Goal: Information Seeking & Learning: Learn about a topic

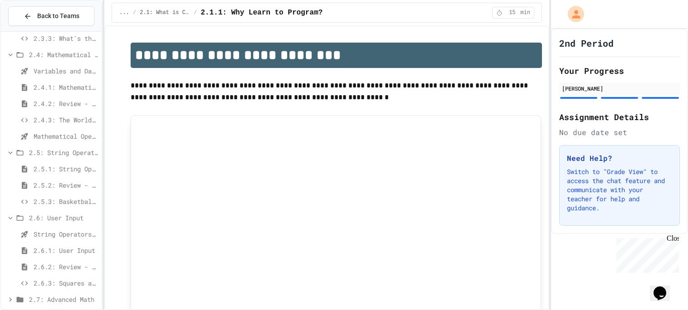
scroll to position [242, 0]
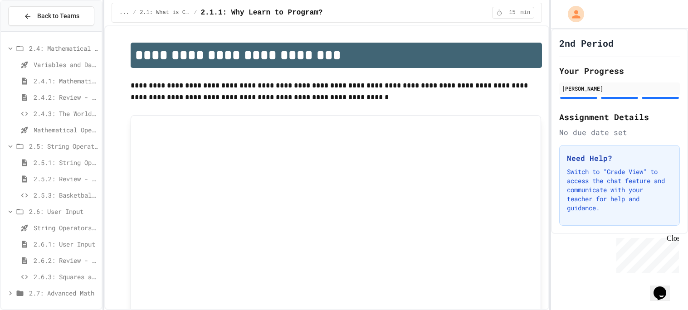
click at [71, 296] on span "2.7: Advanced Math" at bounding box center [63, 293] width 69 height 10
click at [73, 293] on span "2.7: Advanced Math" at bounding box center [63, 293] width 69 height 10
click at [10, 293] on icon at bounding box center [10, 293] width 8 height 8
click at [62, 292] on span "2.7.1: Advanced Math" at bounding box center [66, 293] width 64 height 10
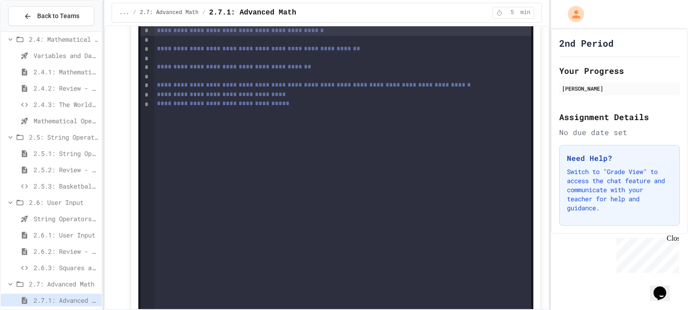
scroll to position [662, 0]
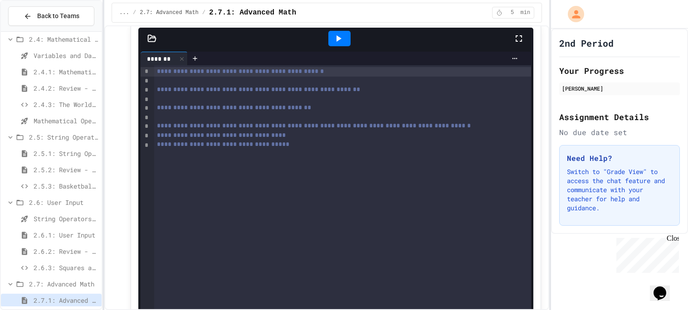
click at [224, 252] on div "**********" at bounding box center [342, 219] width 377 height 308
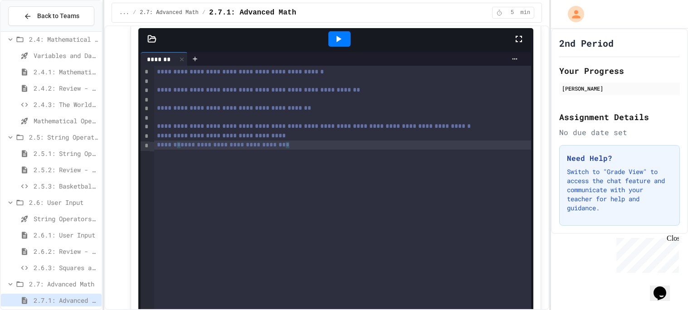
scroll to position [661, 0]
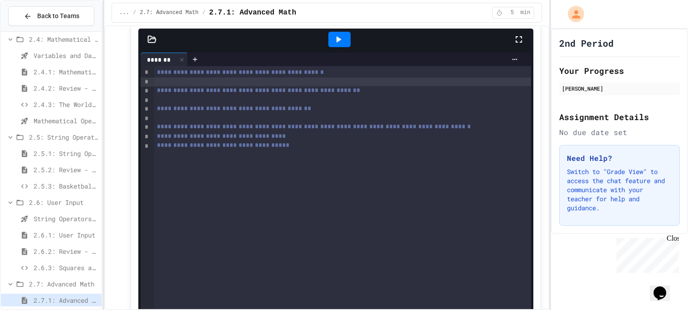
click at [215, 85] on div at bounding box center [342, 82] width 377 height 9
click at [284, 85] on div at bounding box center [342, 82] width 377 height 9
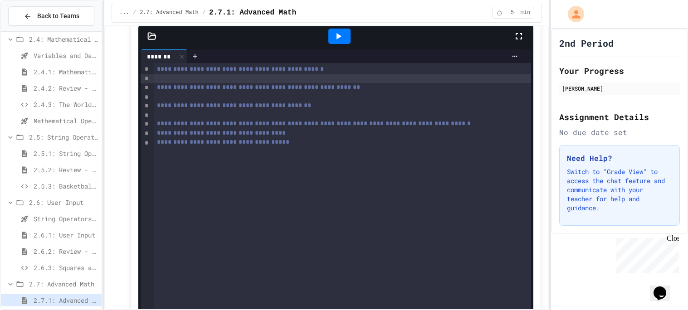
scroll to position [663, 0]
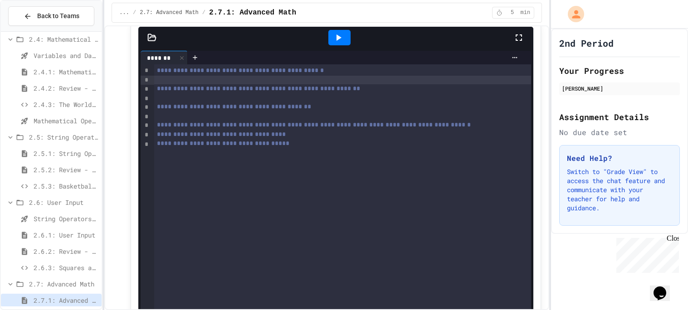
click at [274, 83] on div at bounding box center [342, 80] width 377 height 9
click at [229, 82] on div at bounding box center [342, 80] width 377 height 9
click at [272, 85] on div at bounding box center [342, 80] width 377 height 9
click at [354, 75] on div "**********" at bounding box center [342, 70] width 377 height 9
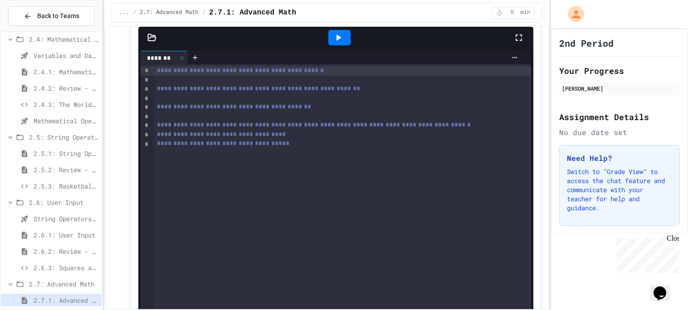
click at [358, 85] on div at bounding box center [342, 80] width 377 height 9
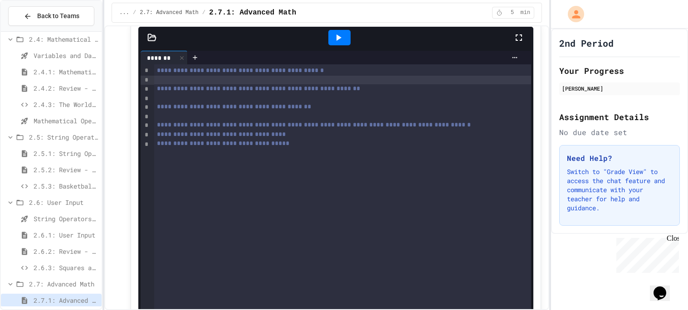
click at [359, 81] on div at bounding box center [342, 80] width 377 height 9
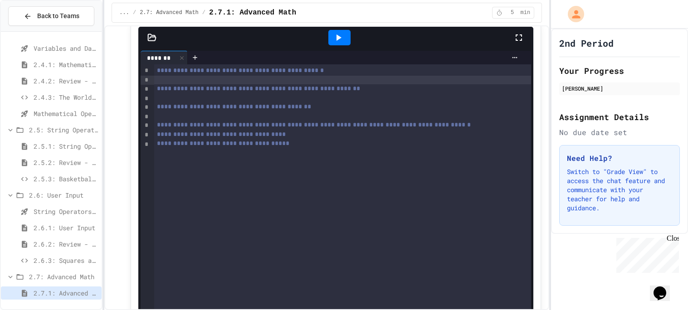
click at [50, 244] on span "2.6.2: Review - User Input" at bounding box center [66, 244] width 64 height 10
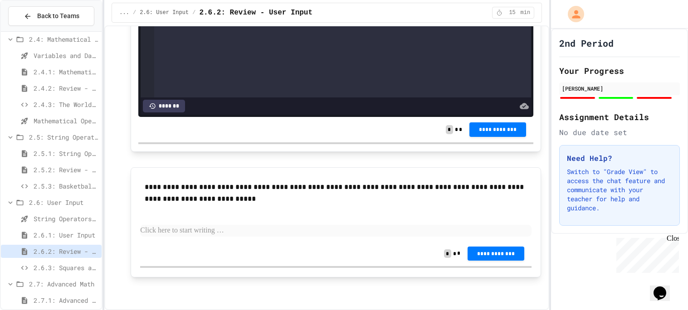
scroll to position [1317, 0]
click at [213, 231] on p at bounding box center [335, 231] width 391 height 12
